Goal: Task Accomplishment & Management: Use online tool/utility

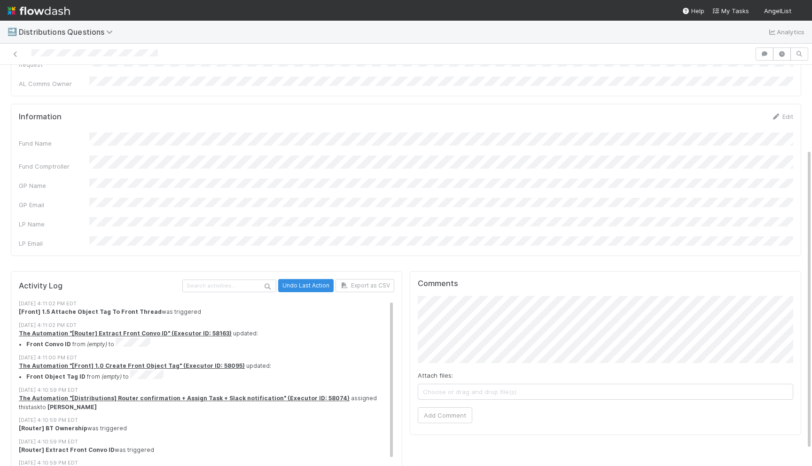
scroll to position [130, 0]
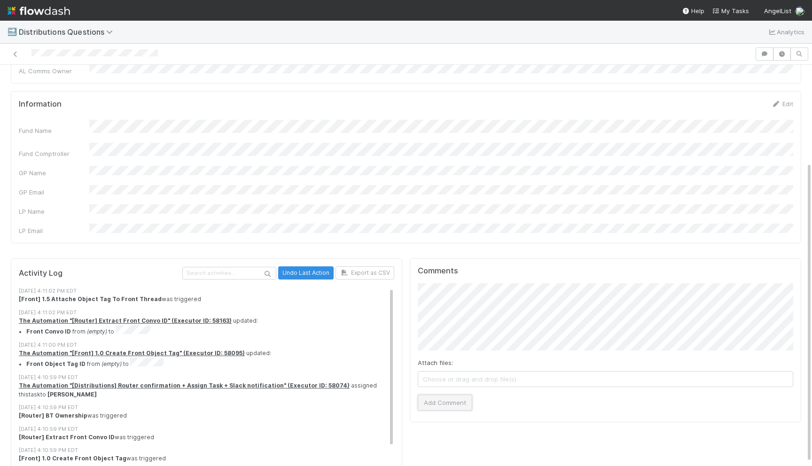
click at [428, 395] on button "Add Comment" at bounding box center [445, 403] width 55 height 16
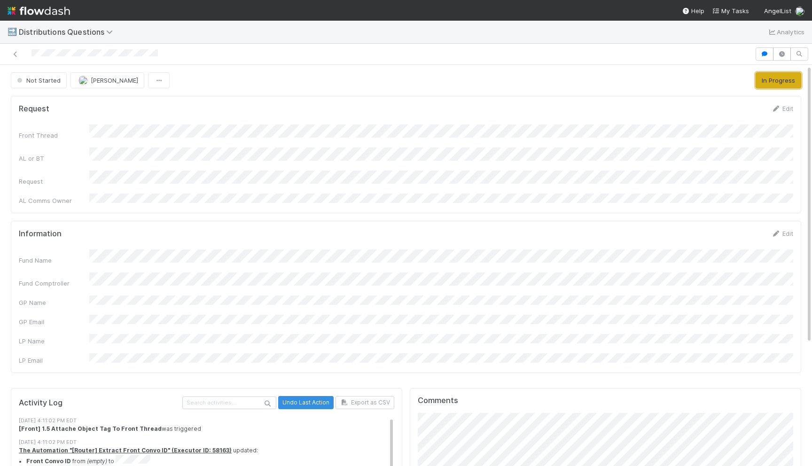
click at [774, 74] on button "In Progress" at bounding box center [779, 80] width 46 height 16
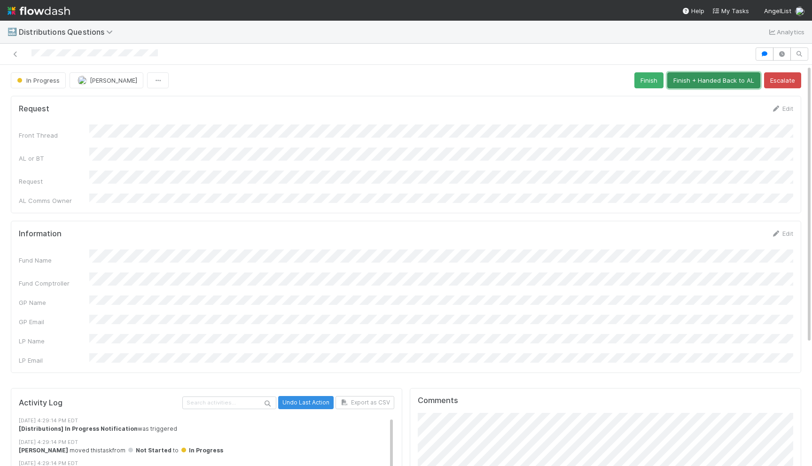
click at [726, 76] on button "Finish + Handed Back to AL" at bounding box center [714, 80] width 93 height 16
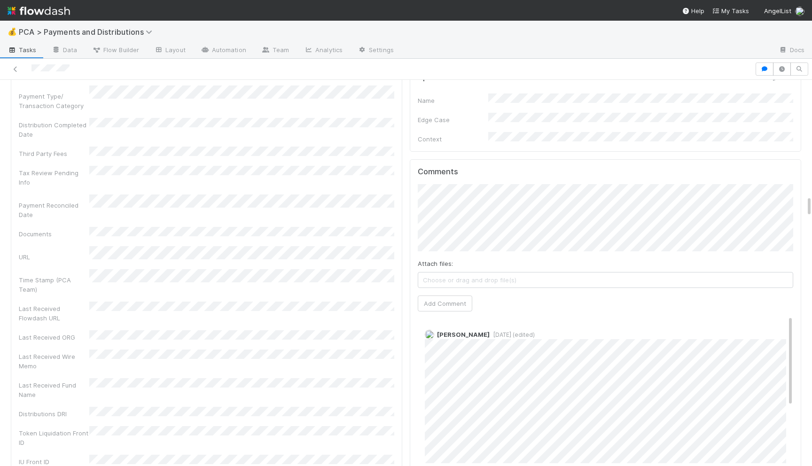
scroll to position [2026, 0]
click at [463, 299] on button "Add Comment" at bounding box center [445, 307] width 55 height 16
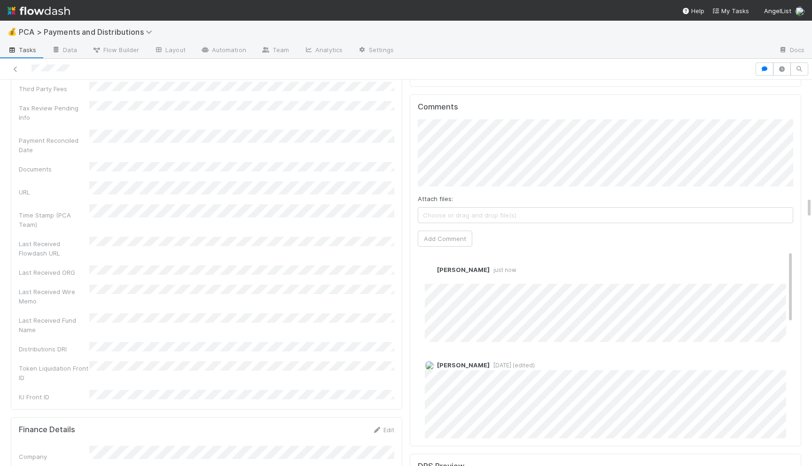
scroll to position [2093, 0]
click at [440, 276] on link "Edit" at bounding box center [438, 280] width 11 height 8
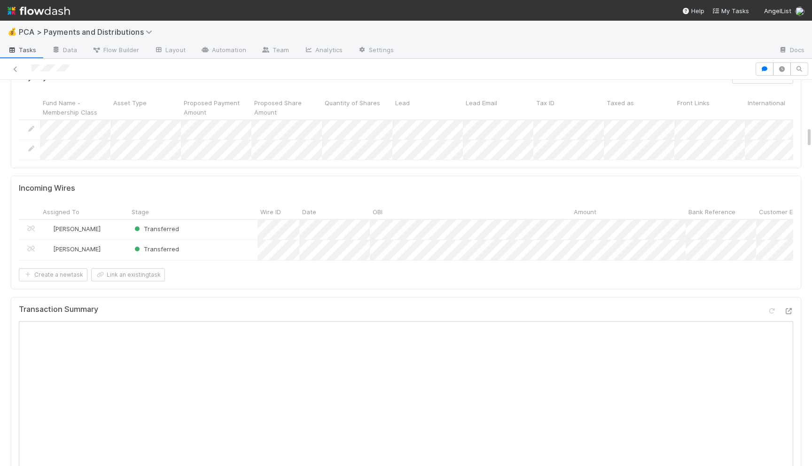
scroll to position [0, 0]
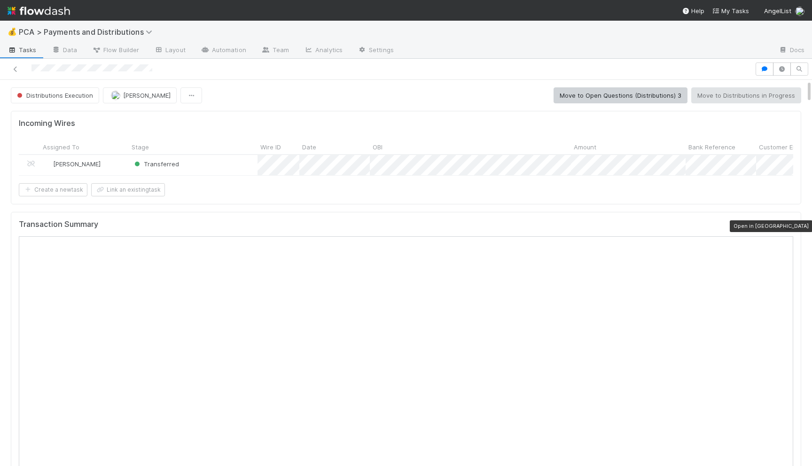
click at [789, 224] on icon at bounding box center [788, 227] width 9 height 6
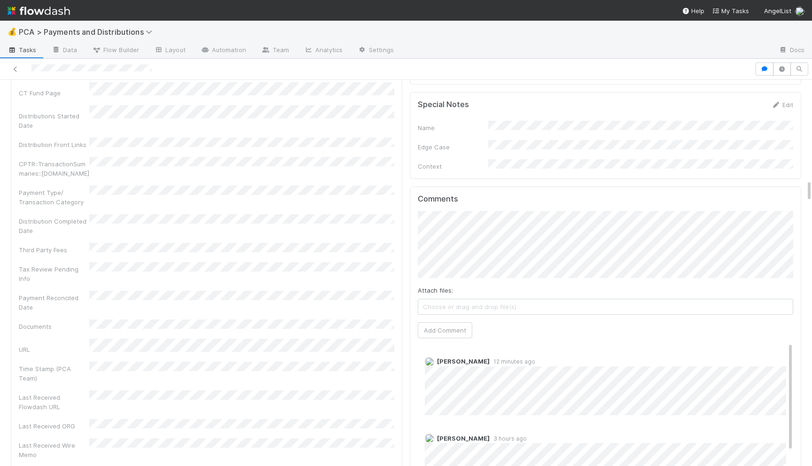
scroll to position [1691, 0]
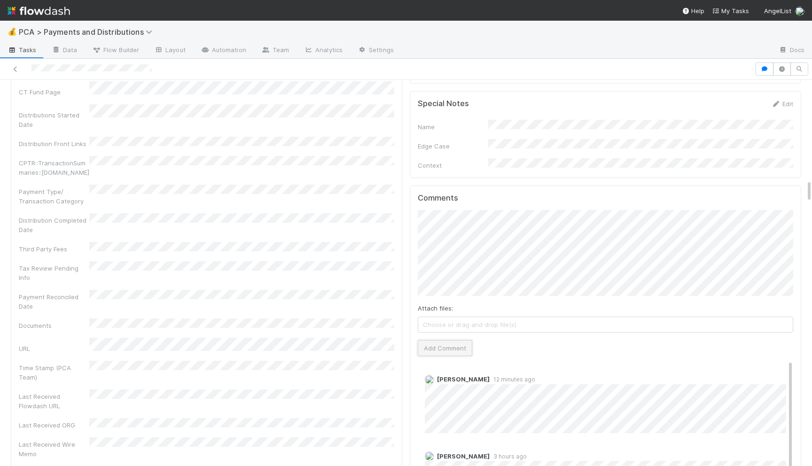
click at [432, 340] on button "Add Comment" at bounding box center [445, 348] width 55 height 16
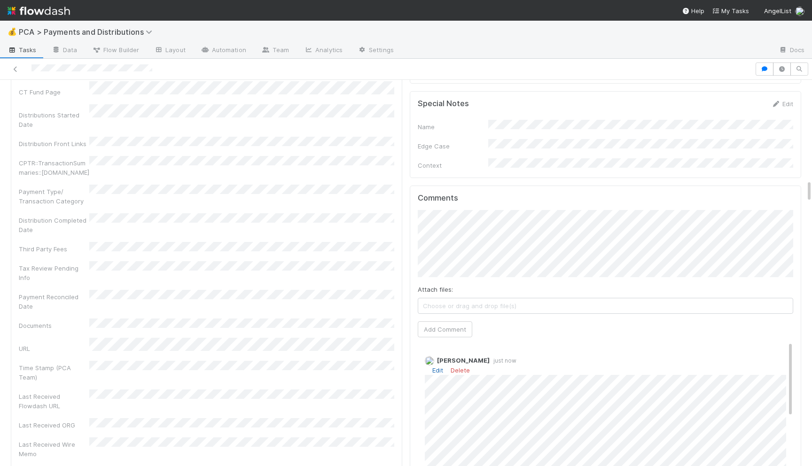
click at [439, 367] on link "Edit" at bounding box center [438, 371] width 11 height 8
click at [442, 367] on link "Edit" at bounding box center [438, 371] width 11 height 8
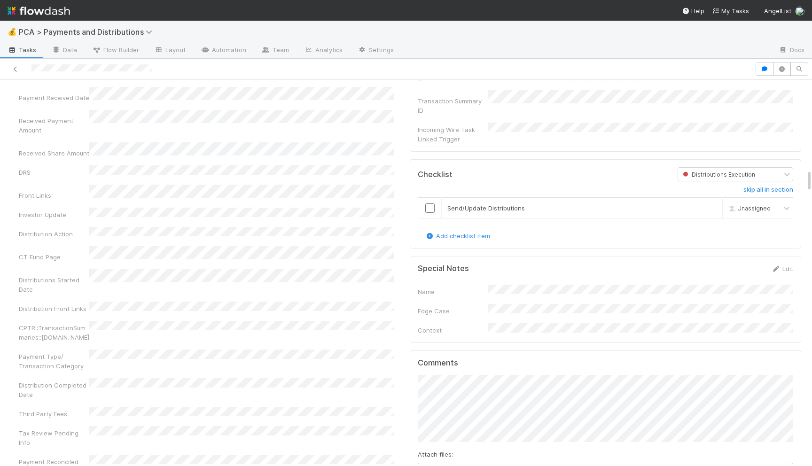
scroll to position [1508, 0]
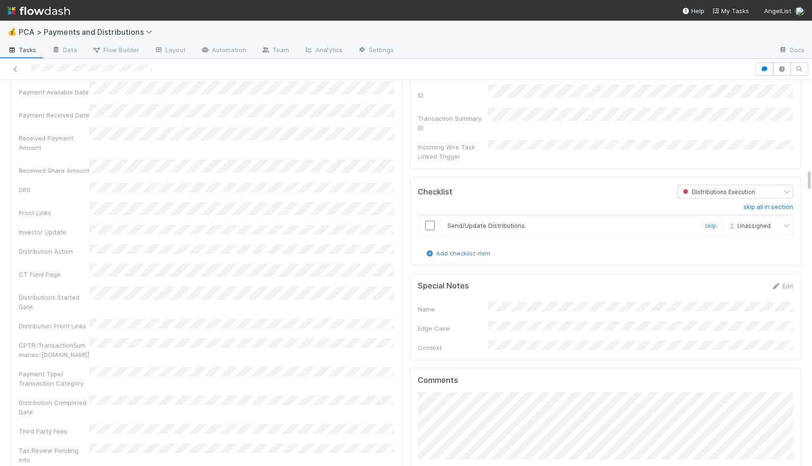
click at [425, 221] on div at bounding box center [429, 225] width 23 height 9
click at [429, 221] on input "checkbox" at bounding box center [430, 225] width 9 height 9
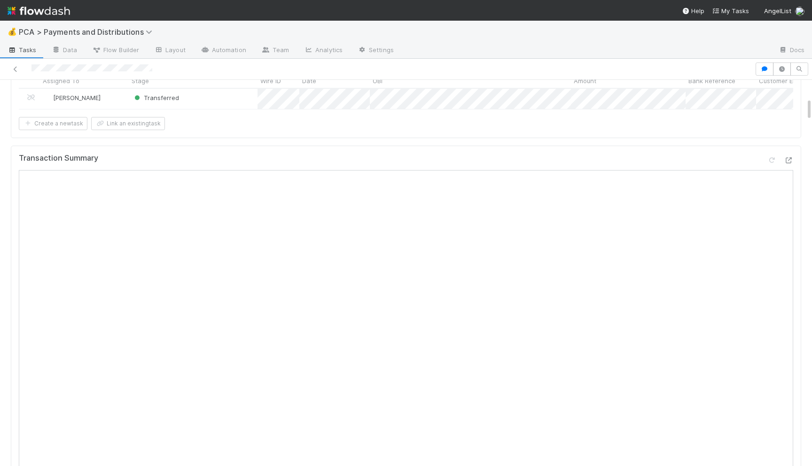
scroll to position [0, 0]
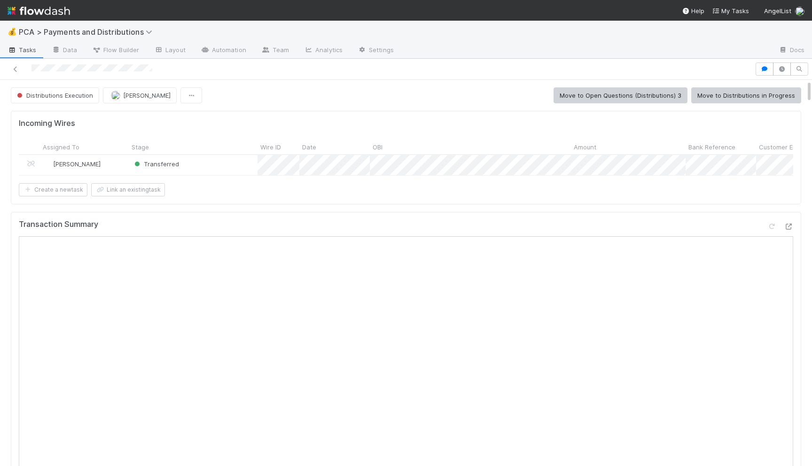
click at [728, 93] on button "Move to Distributions in Progress" at bounding box center [747, 95] width 110 height 16
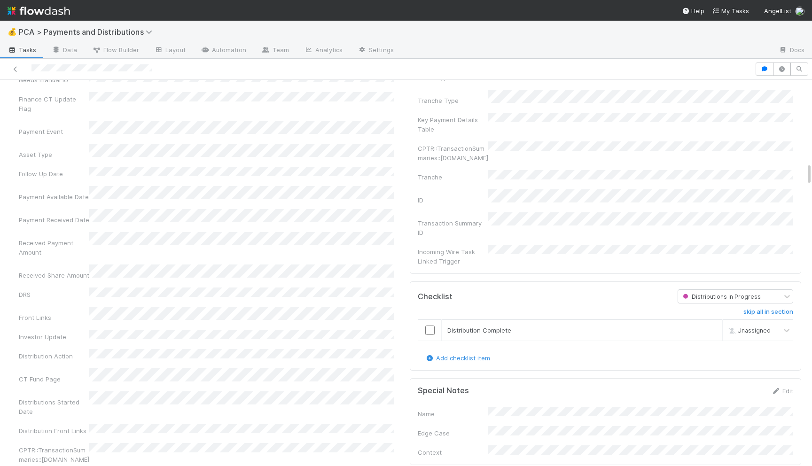
scroll to position [1404, 0]
click at [430, 325] on input "checkbox" at bounding box center [430, 329] width 9 height 9
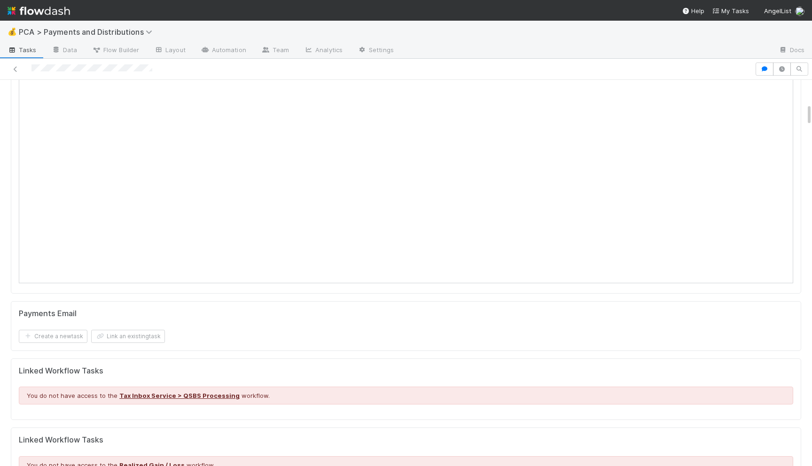
scroll to position [0, 0]
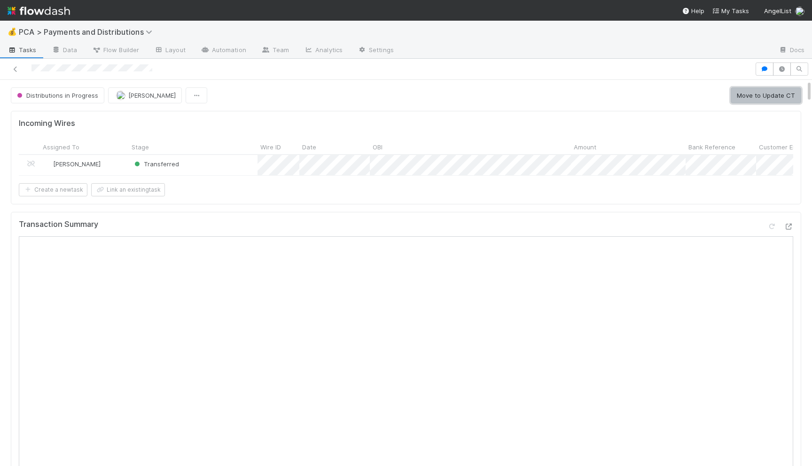
click at [754, 99] on button "Move to Update CT" at bounding box center [766, 95] width 71 height 16
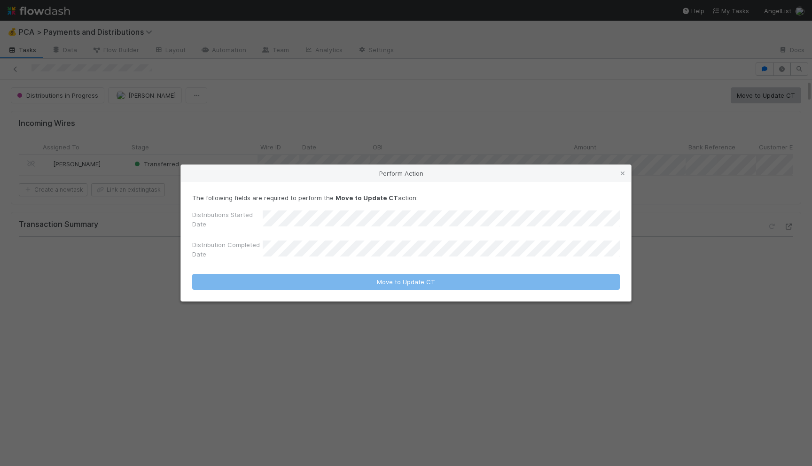
click at [404, 266] on form "The following fields are required to perform the Move to Update CT action: Dist…" at bounding box center [406, 241] width 428 height 97
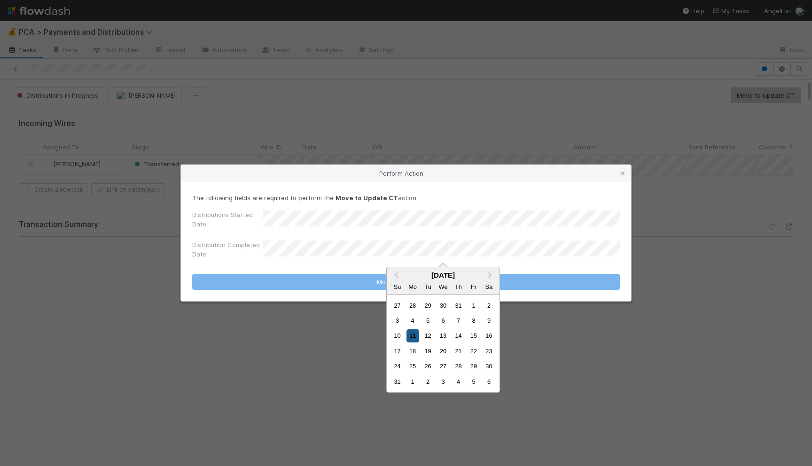
click at [416, 336] on div "11" at bounding box center [413, 336] width 13 height 13
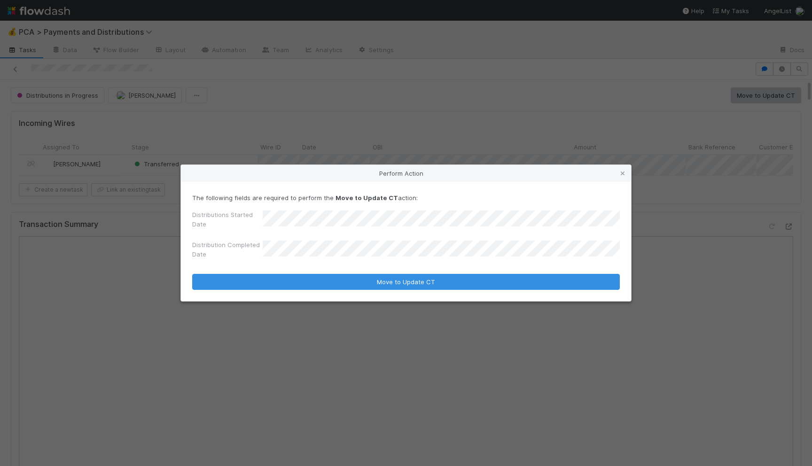
click at [408, 294] on div "The following fields are required to perform the Move to Update CT action: Dist…" at bounding box center [406, 241] width 450 height 119
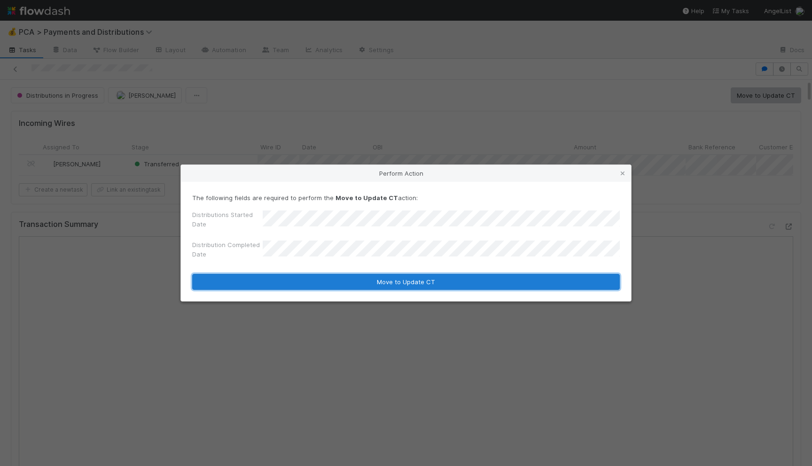
click at [407, 280] on button "Move to Update CT" at bounding box center [406, 282] width 428 height 16
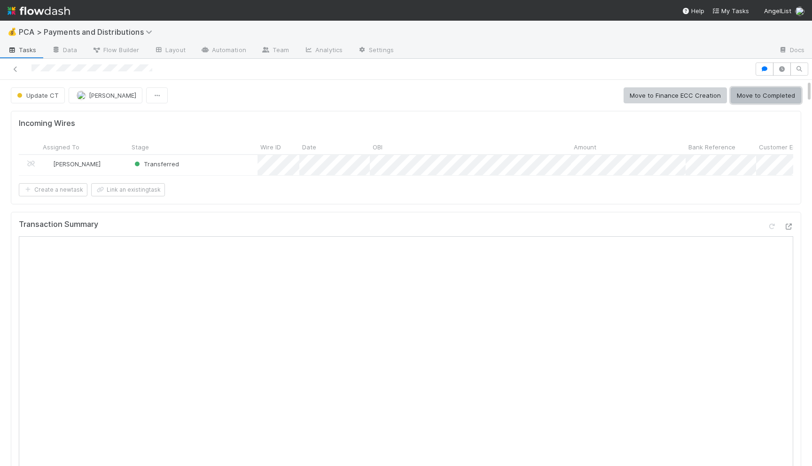
click at [755, 97] on button "Move to Completed" at bounding box center [766, 95] width 71 height 16
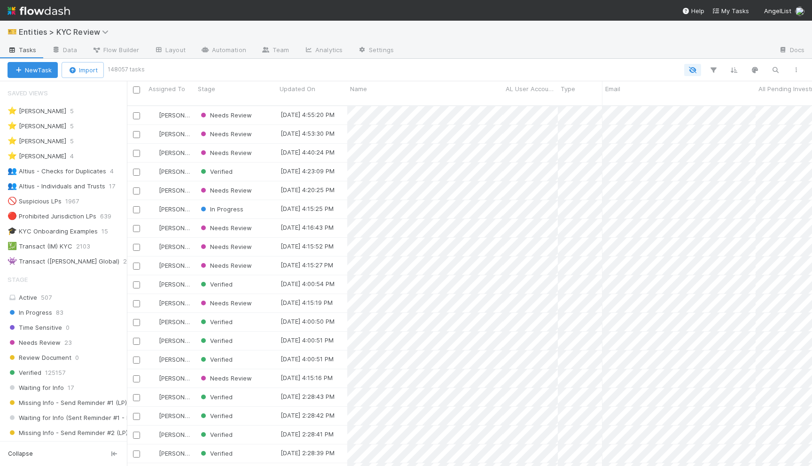
scroll to position [0, 0]
click at [775, 70] on icon "button" at bounding box center [775, 70] width 9 height 8
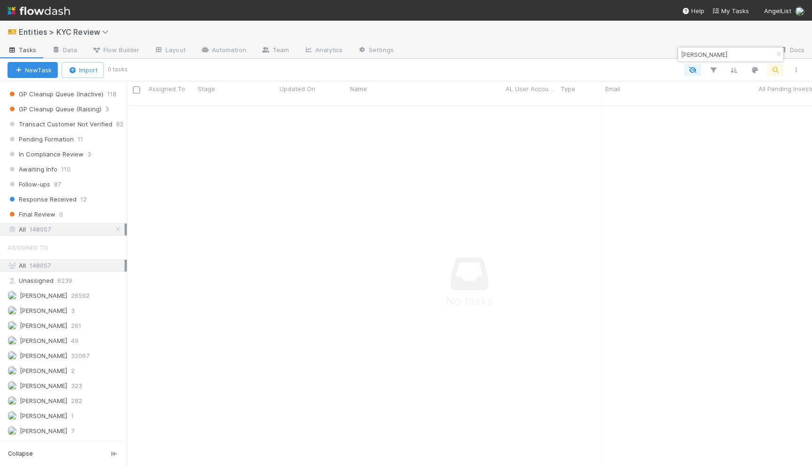
scroll to position [744, 0]
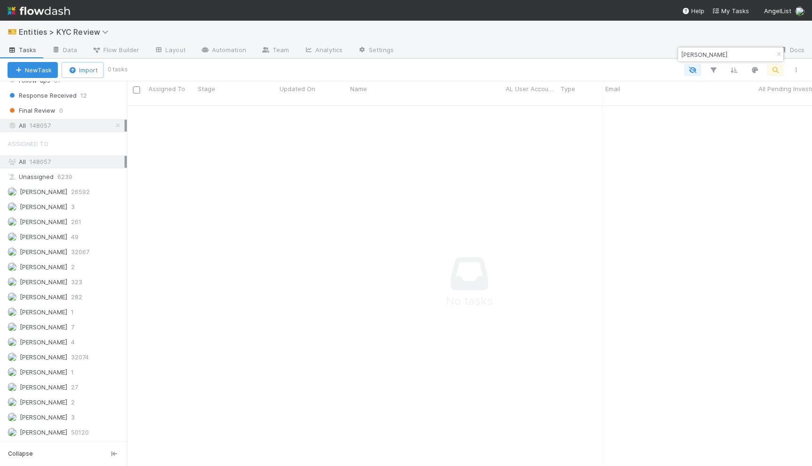
click at [35, 126] on span "148057" at bounding box center [40, 126] width 21 height 12
click at [723, 55] on input "Tadhg O'Toole" at bounding box center [727, 54] width 94 height 11
drag, startPoint x: 698, startPoint y: 53, endPoint x: 762, endPoint y: 62, distance: 64.6
click at [762, 62] on body "🎫 Entities > KYC Review Tasks Data Flow Builder Layout Automation Team Analytic…" at bounding box center [406, 233] width 812 height 466
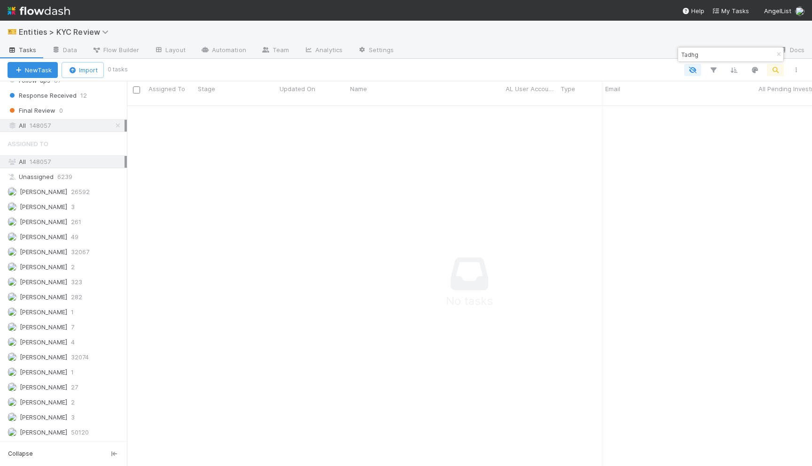
click at [687, 57] on input "Tadhg" at bounding box center [727, 54] width 94 height 11
paste input "6570675077844665a00b0285fd37caf2"
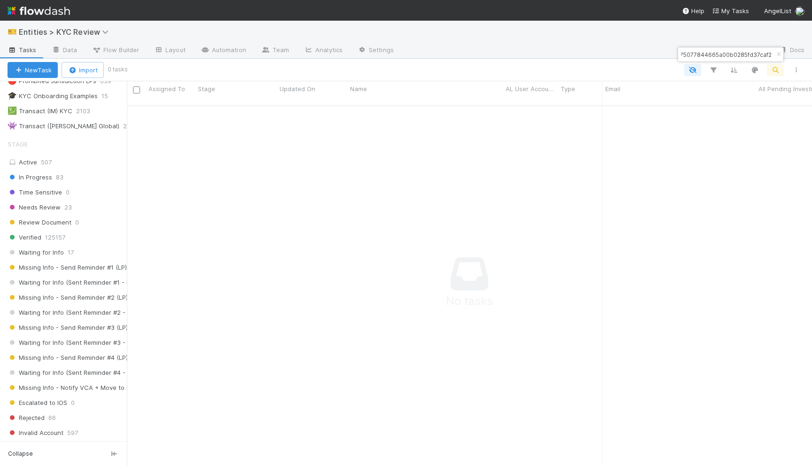
scroll to position [0, 0]
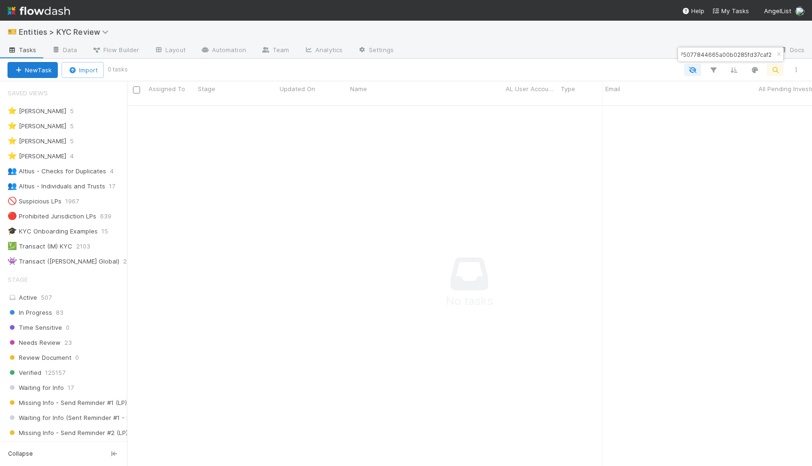
type input "6570675077844665a00b0285fd37caf2"
click at [27, 70] on button "New Task" at bounding box center [33, 70] width 50 height 16
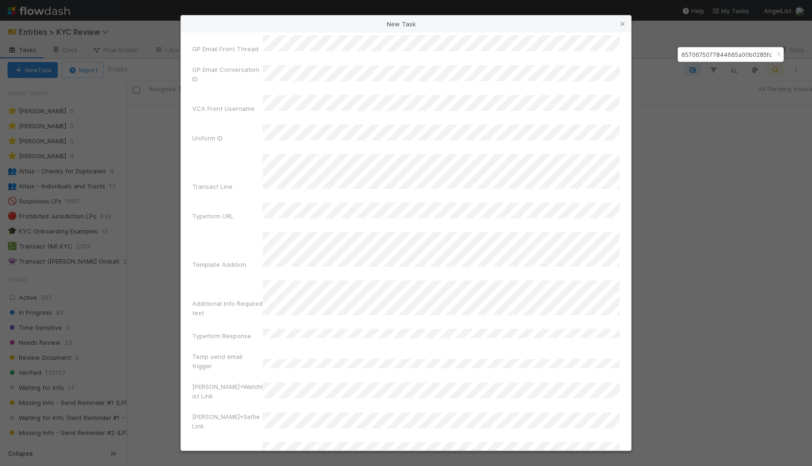
scroll to position [2384, 0]
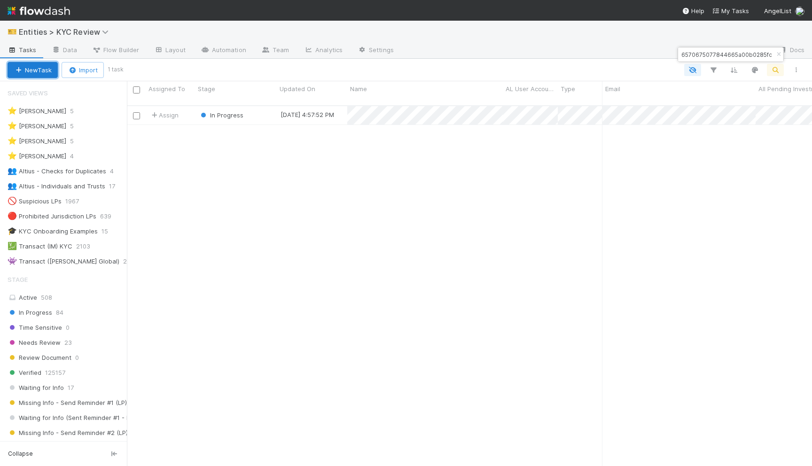
scroll to position [0, 0]
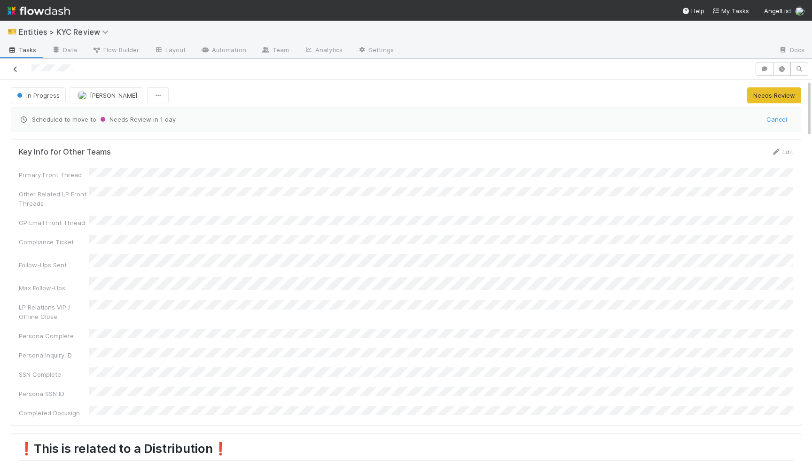
click at [17, 68] on icon at bounding box center [15, 69] width 9 height 6
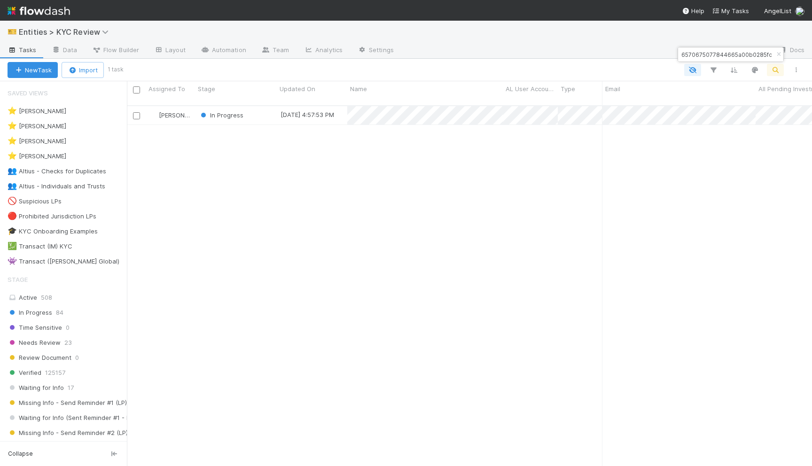
scroll to position [368, 686]
click at [774, 69] on icon "button" at bounding box center [775, 70] width 9 height 8
paste input "Ariel Arrieta"
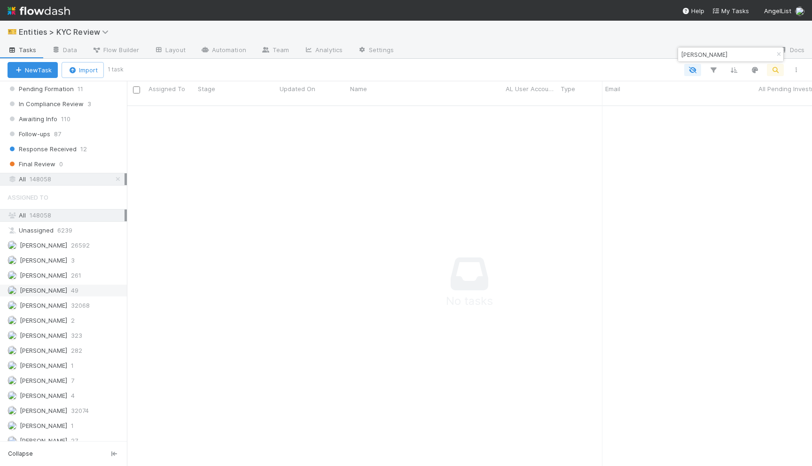
scroll to position [679, 0]
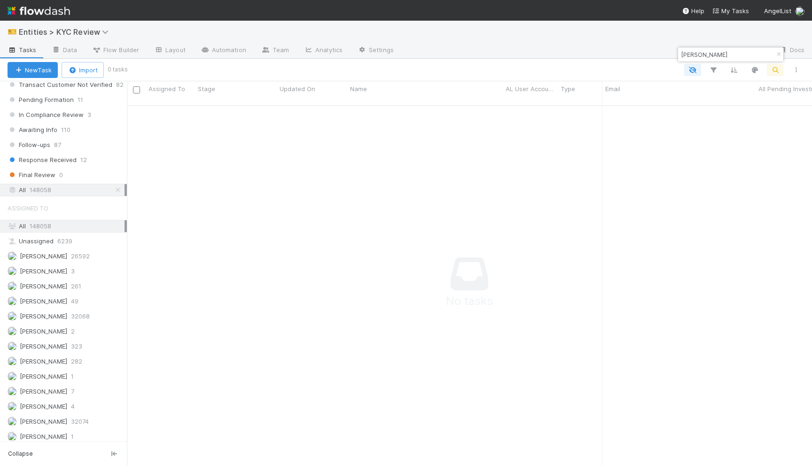
click at [38, 187] on span "148058" at bounding box center [41, 190] width 22 height 12
click at [690, 71] on icon "button" at bounding box center [692, 70] width 9 height 8
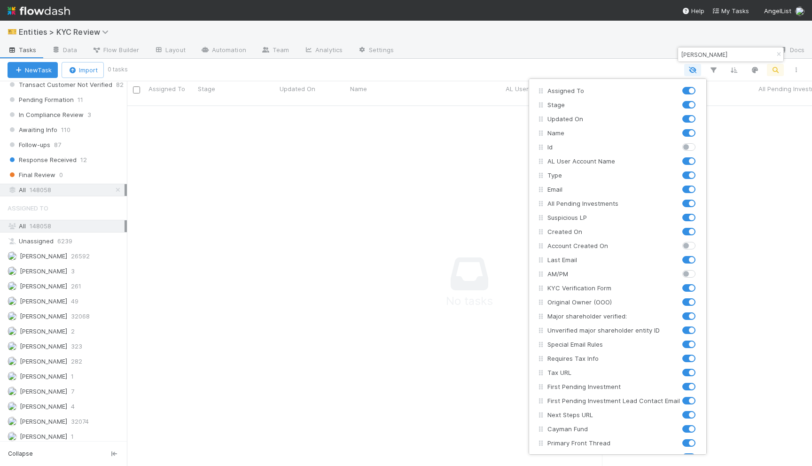
click at [630, 70] on div "Assigned To Stage Updated On Name Id AL User Account Name Type Email All Pendin…" at bounding box center [406, 233] width 812 height 466
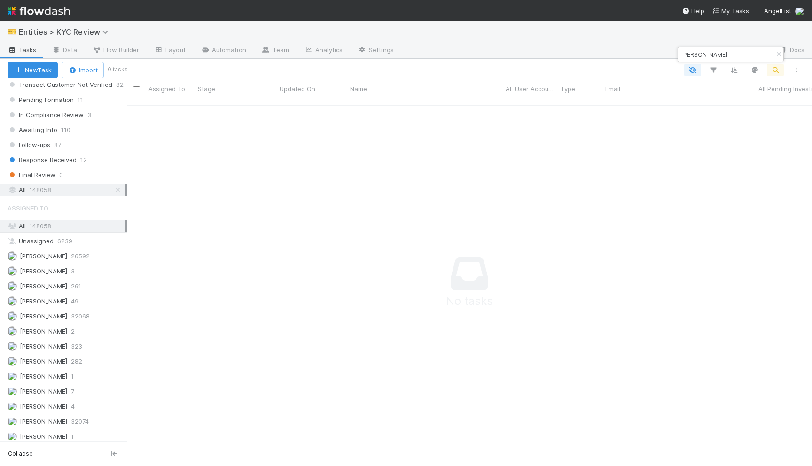
click at [714, 61] on div "Ariel Arrieta" at bounding box center [730, 54] width 105 height 14
click at [714, 55] on input "Ariel Arrieta" at bounding box center [727, 54] width 94 height 11
type input "Ariel"
click at [40, 192] on span "148058" at bounding box center [41, 190] width 22 height 12
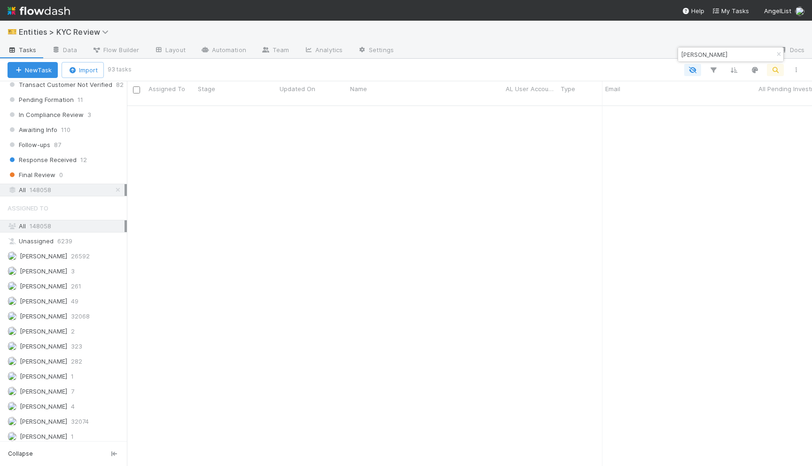
scroll to position [0, 0]
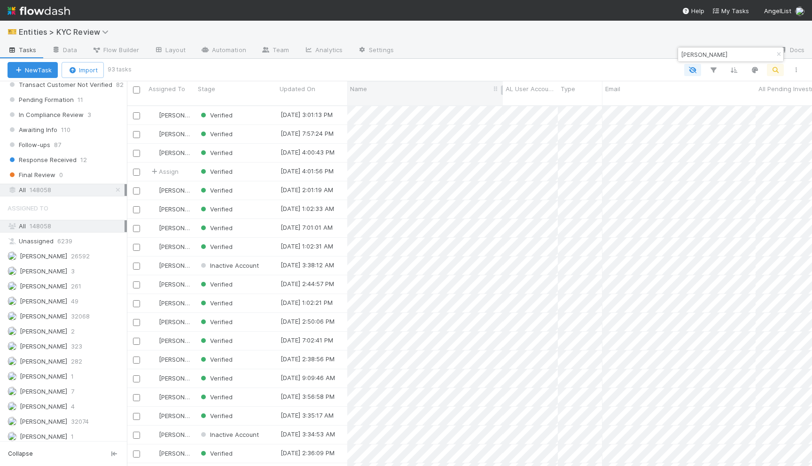
click at [356, 88] on span "Name" at bounding box center [358, 88] width 17 height 9
click at [382, 107] on div "Sort A → Z" at bounding box center [404, 107] width 107 height 14
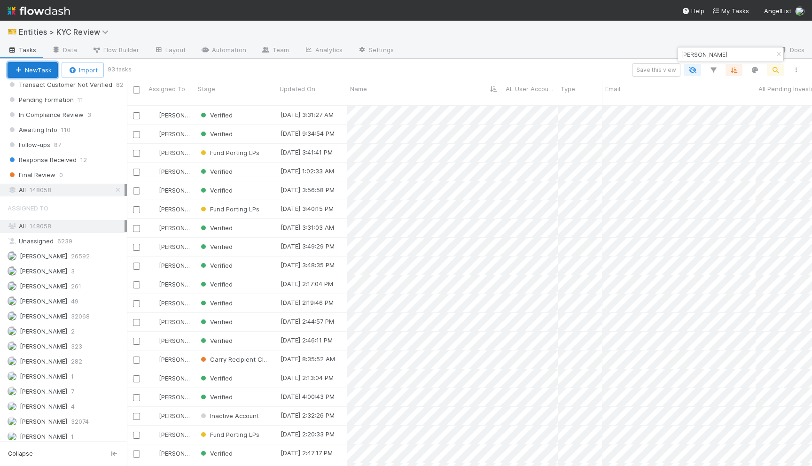
click at [27, 70] on button "New Task" at bounding box center [33, 70] width 50 height 16
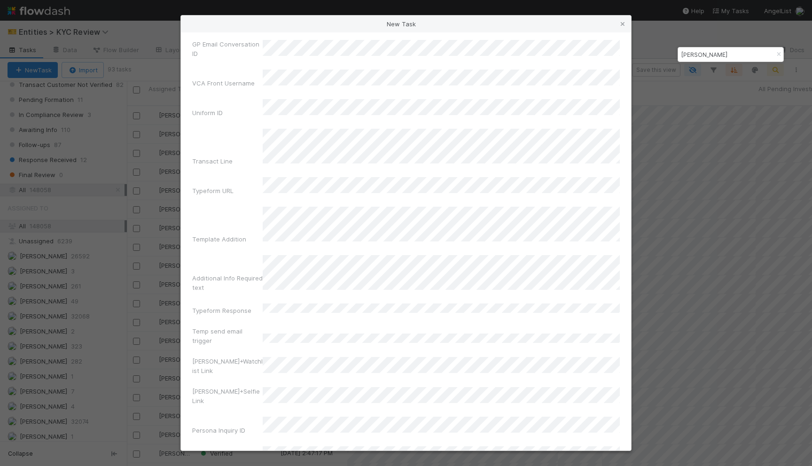
scroll to position [2384, 0]
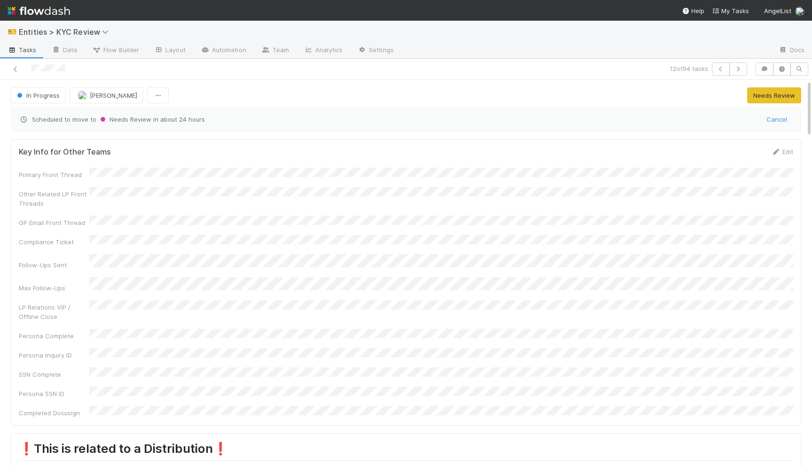
click at [8, 68] on div at bounding box center [192, 69] width 376 height 13
click at [17, 69] on icon at bounding box center [15, 69] width 9 height 6
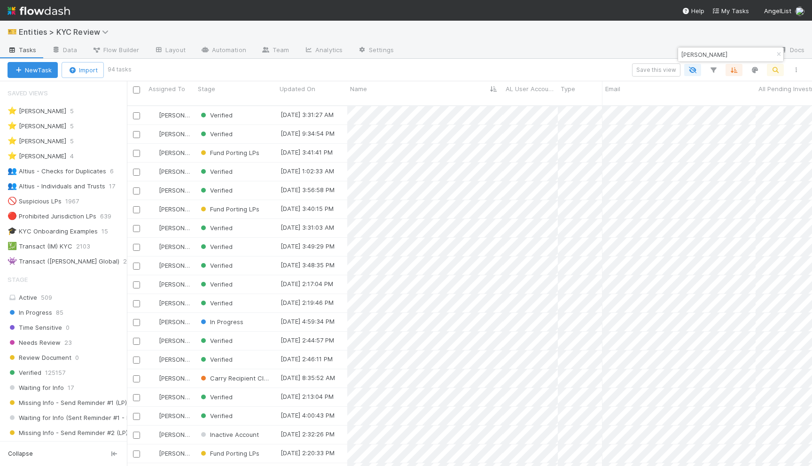
scroll to position [0, 0]
click at [698, 53] on input "Ariel" at bounding box center [727, 54] width 94 height 11
paste input "Liz Fleming"
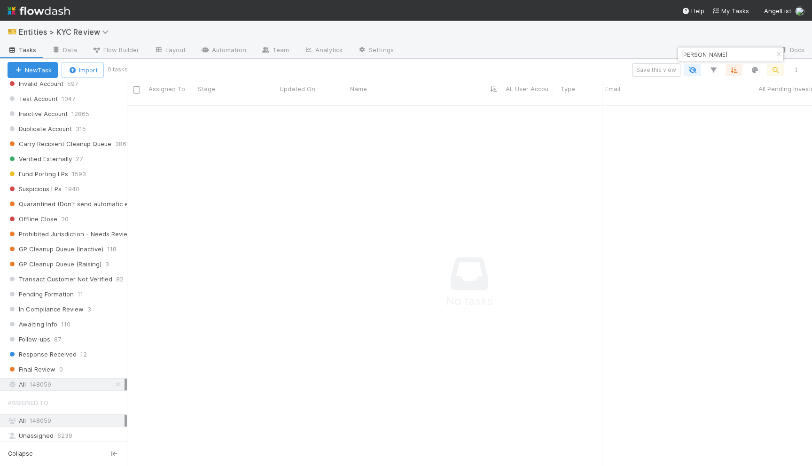
scroll to position [487, 0]
type input "Liz Fleming"
click at [41, 420] on span "148059" at bounding box center [41, 419] width 22 height 8
click at [40, 381] on span "148059" at bounding box center [41, 383] width 22 height 12
click at [41, 366] on span "Final Review" at bounding box center [32, 368] width 48 height 12
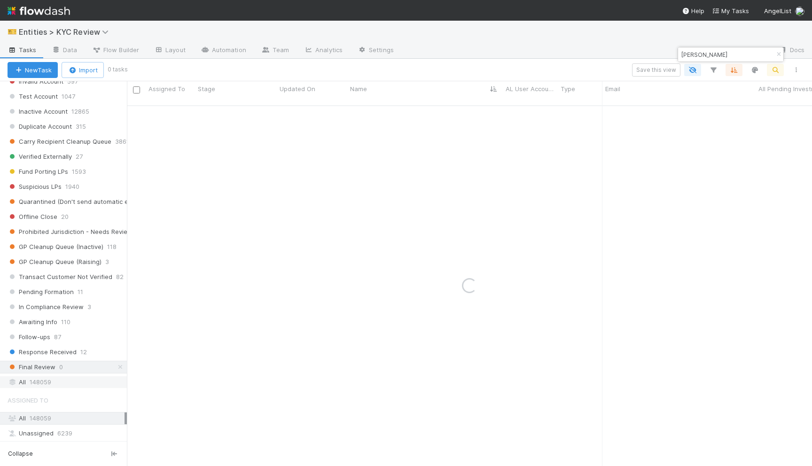
click at [41, 378] on span "148059" at bounding box center [41, 383] width 22 height 12
click at [723, 55] on input "Liz Fleming" at bounding box center [727, 54] width 94 height 11
click at [732, 70] on icon "button" at bounding box center [734, 70] width 9 height 8
click at [731, 104] on icon at bounding box center [728, 107] width 9 height 6
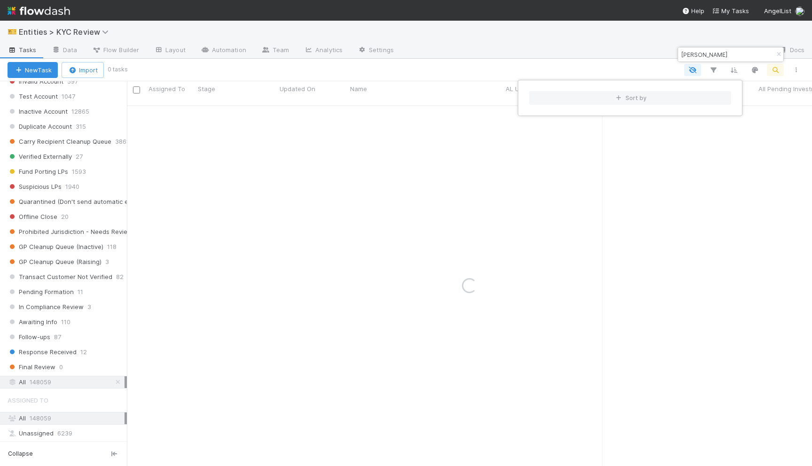
click at [723, 56] on div "Sort by" at bounding box center [406, 233] width 812 height 466
click at [717, 52] on div "Sort by" at bounding box center [406, 233] width 812 height 466
click at [25, 79] on div "New Task Import 0 tasks" at bounding box center [406, 70] width 812 height 23
click at [25, 75] on button "New Task" at bounding box center [33, 70] width 50 height 16
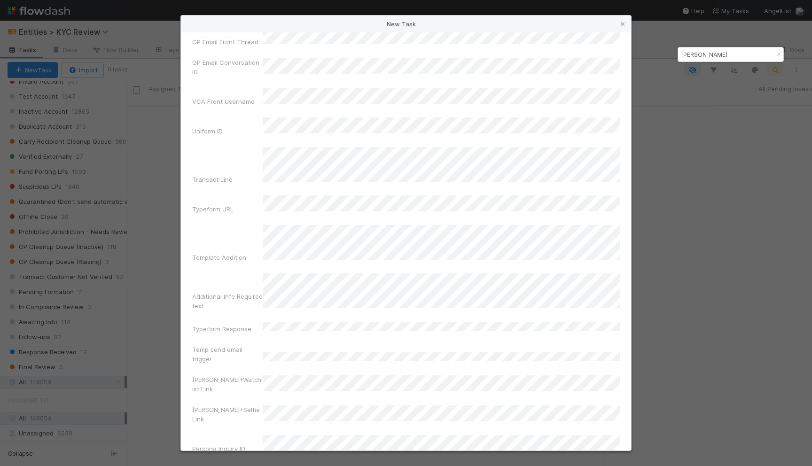
scroll to position [2384, 0]
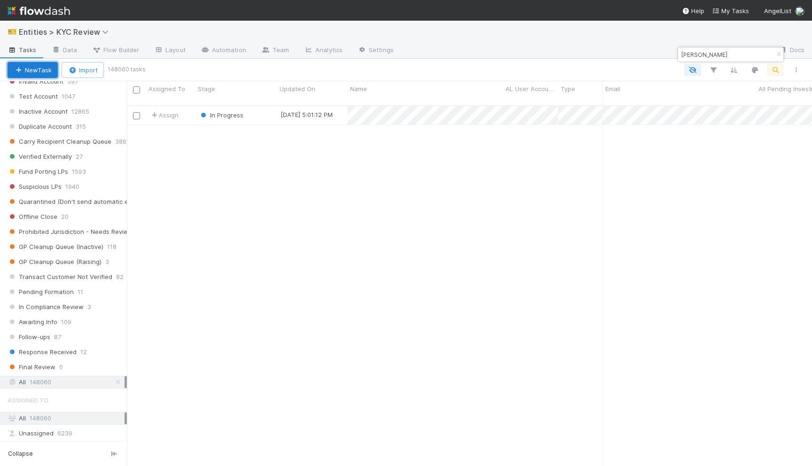
scroll to position [368, 686]
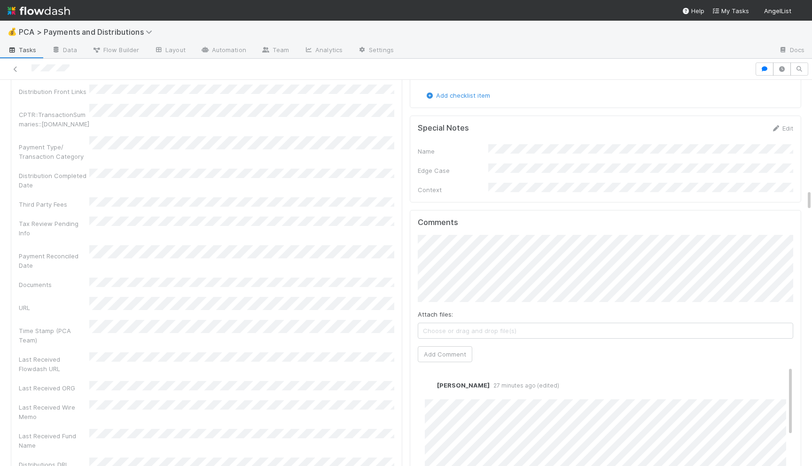
scroll to position [1979, 0]
